Goal: Transaction & Acquisition: Purchase product/service

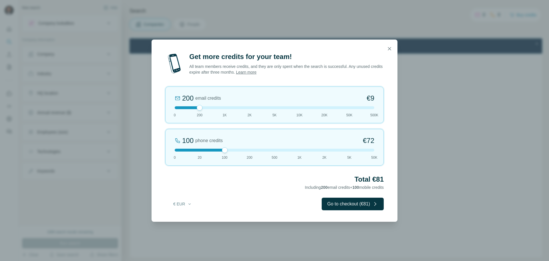
drag, startPoint x: 199, startPoint y: 150, endPoint x: 222, endPoint y: 147, distance: 23.3
click at [222, 147] on div "100 phone credits €72 0 20 100 200 500 1K 2K 5K 50K" at bounding box center [274, 147] width 219 height 37
click at [344, 203] on button "Go to checkout (€81)" at bounding box center [353, 203] width 62 height 13
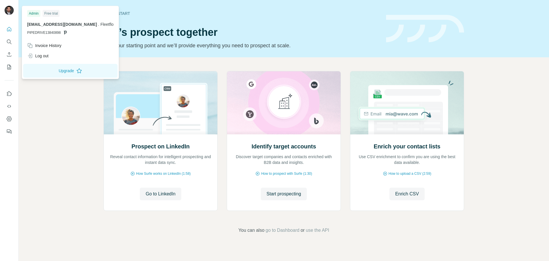
click at [9, 13] on img at bounding box center [9, 10] width 9 height 9
click at [43, 55] on div "Log out" at bounding box center [37, 56] width 21 height 6
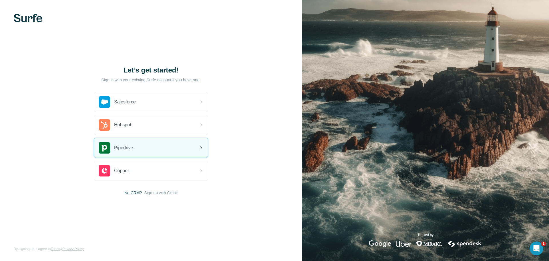
click at [143, 151] on div "Pipedrive" at bounding box center [151, 147] width 114 height 19
click at [139, 149] on div "Pipedrive" at bounding box center [151, 147] width 114 height 19
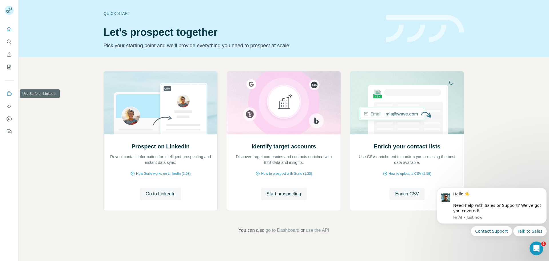
click at [8, 93] on icon "Use Surfe on LinkedIn" at bounding box center [9, 94] width 6 height 6
click at [11, 30] on icon "Quick start" at bounding box center [9, 29] width 6 height 6
click at [9, 93] on icon "Use Surfe on LinkedIn" at bounding box center [9, 94] width 6 height 6
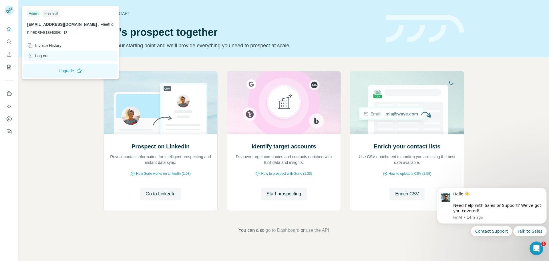
click at [45, 55] on div "Log out" at bounding box center [37, 56] width 21 height 6
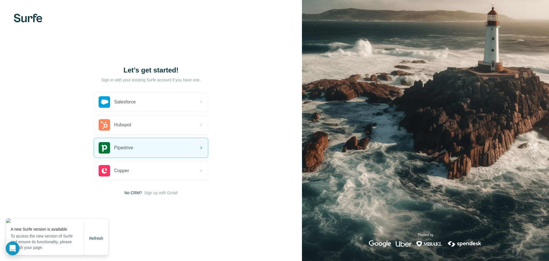
drag, startPoint x: 237, startPoint y: 204, endPoint x: 93, endPoint y: 201, distance: 144.2
click at [237, 204] on div "Let’s get started! Sign in with your existing Surfe account if you have one. Sa…" at bounding box center [151, 130] width 302 height 261
click at [60, 120] on div "Let’s get started! Sign in with your existing Surfe account if you have one. Sa…" at bounding box center [151, 130] width 302 height 261
click at [43, 238] on p "To access the new version of Surfe and ensure its functionality, please refresh…" at bounding box center [47, 241] width 73 height 17
click at [169, 233] on div "Let’s get started! Sign in with your existing Surfe account if you have one. Sa…" at bounding box center [151, 130] width 302 height 261
